Goal: Task Accomplishment & Management: Use online tool/utility

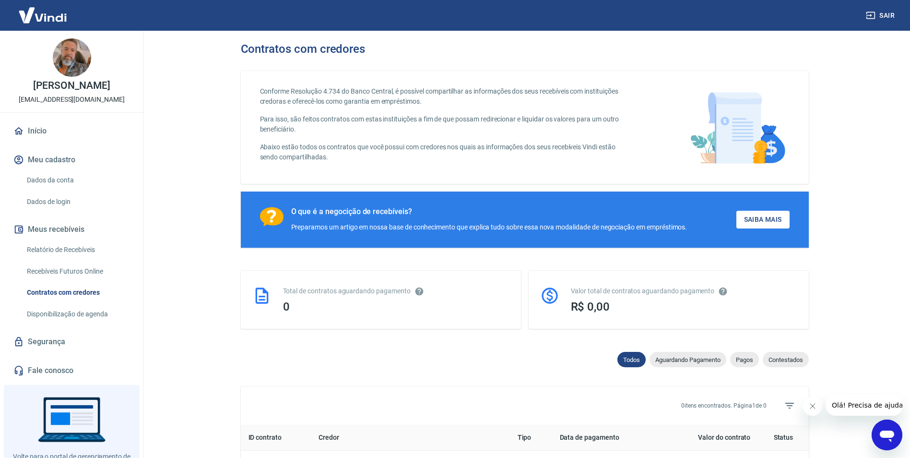
click at [66, 274] on link "Recebíveis Futuros Online" at bounding box center [77, 272] width 109 height 20
